Goal: Understand process/instructions

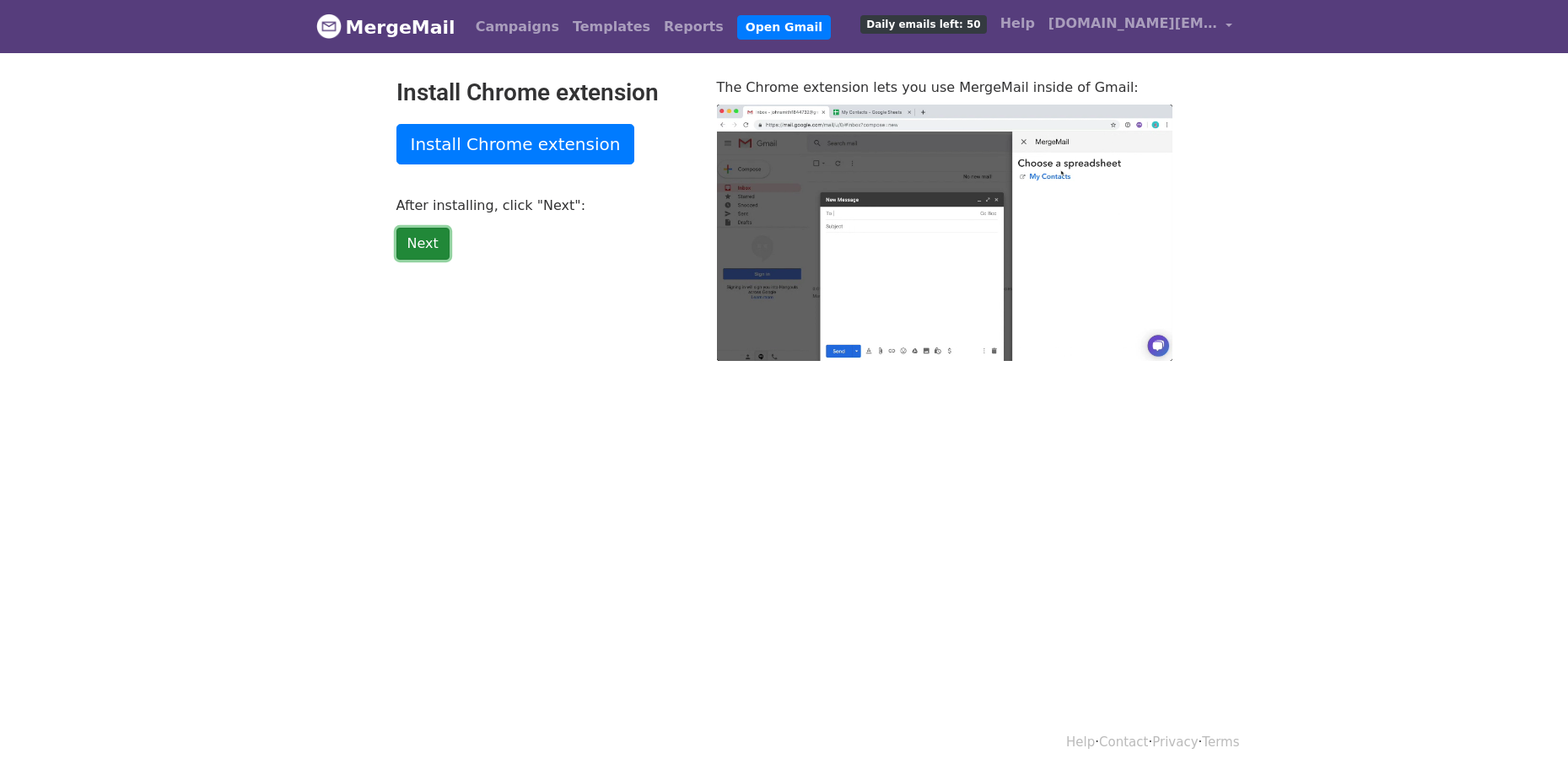
click at [432, 252] on link "Next" at bounding box center [422, 244] width 53 height 32
type input "9.61"
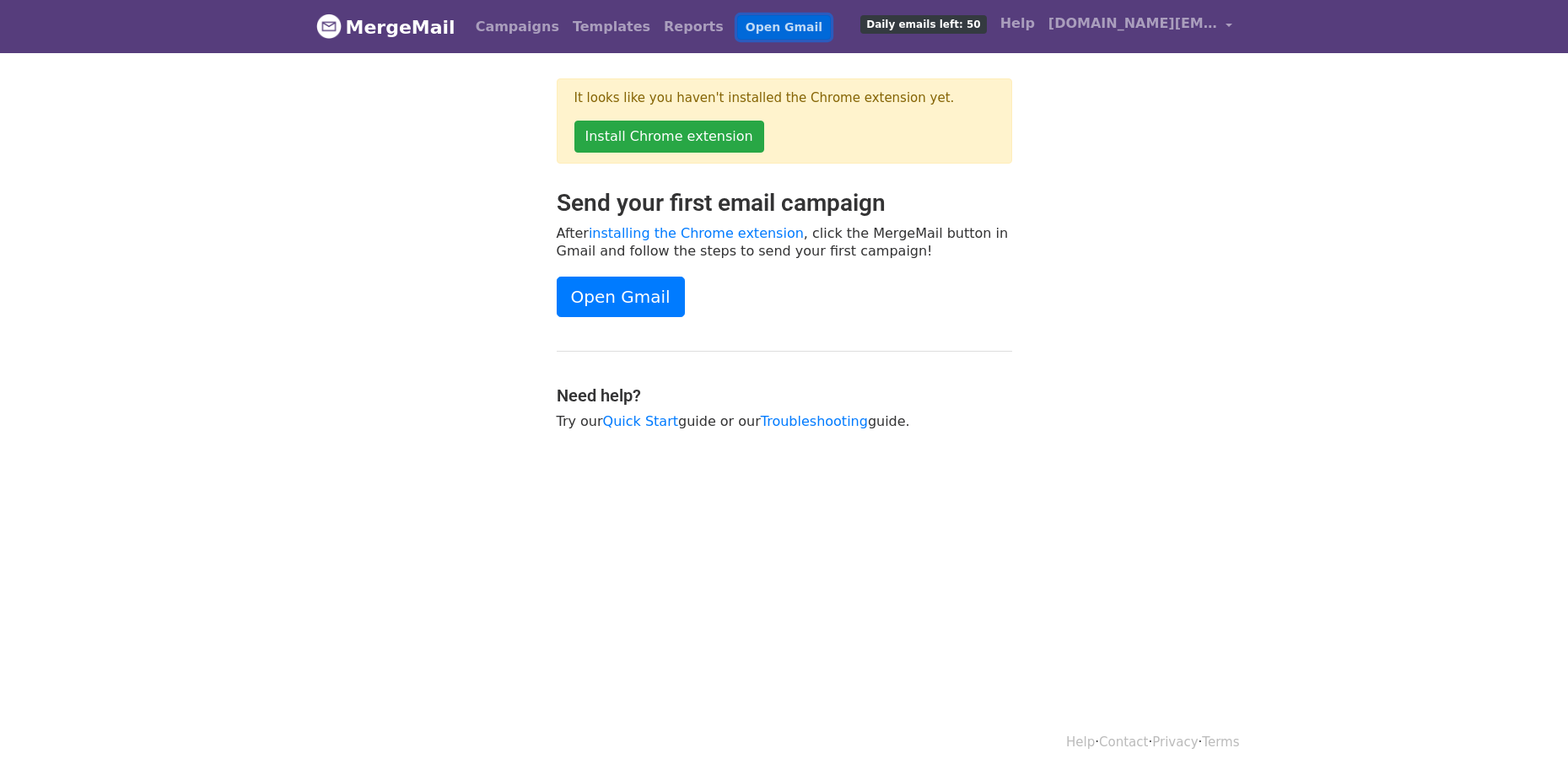
click at [737, 22] on link "Open Gmail" at bounding box center [784, 27] width 94 height 24
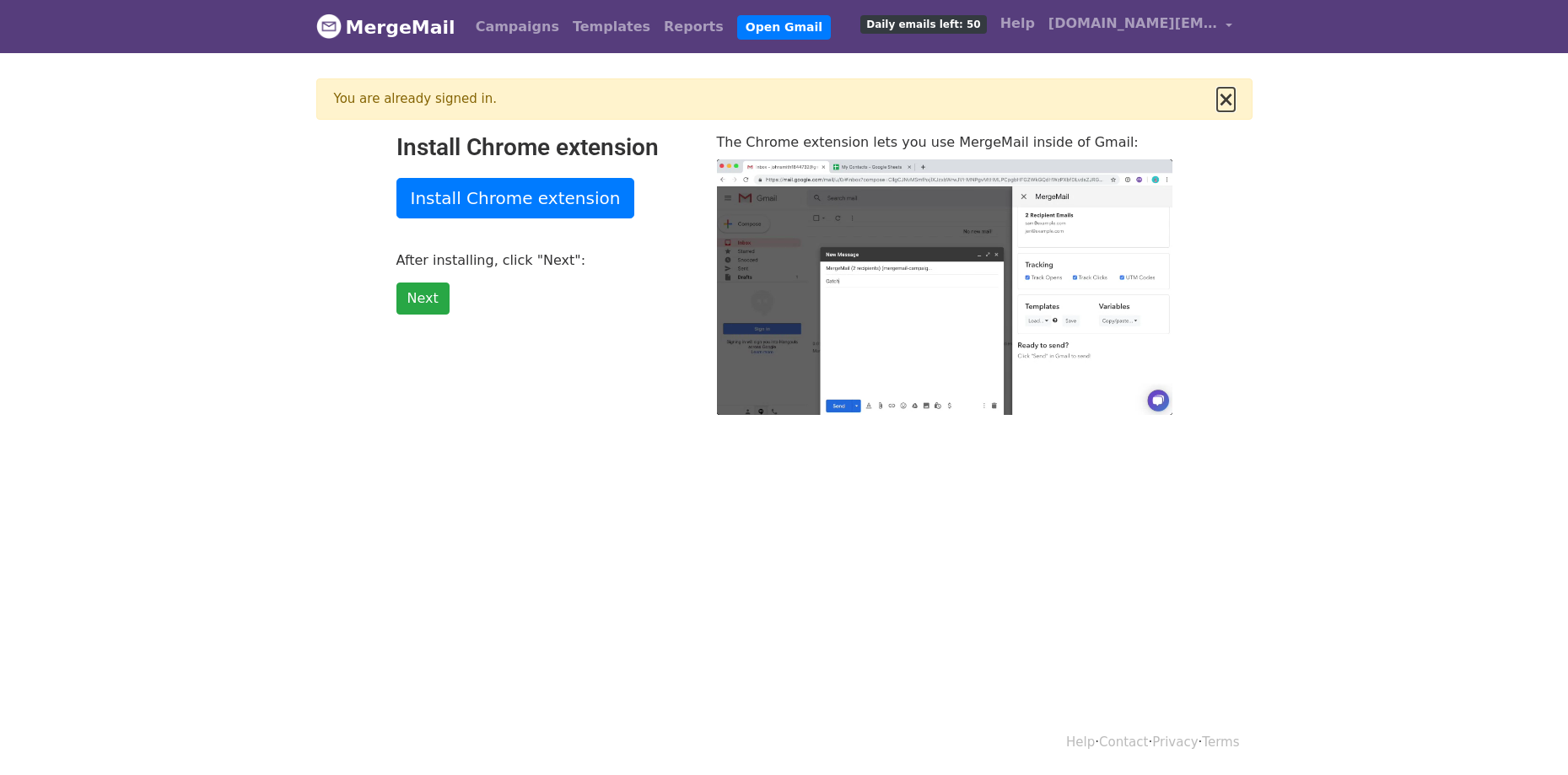
click at [1229, 109] on button "×" at bounding box center [1225, 99] width 17 height 20
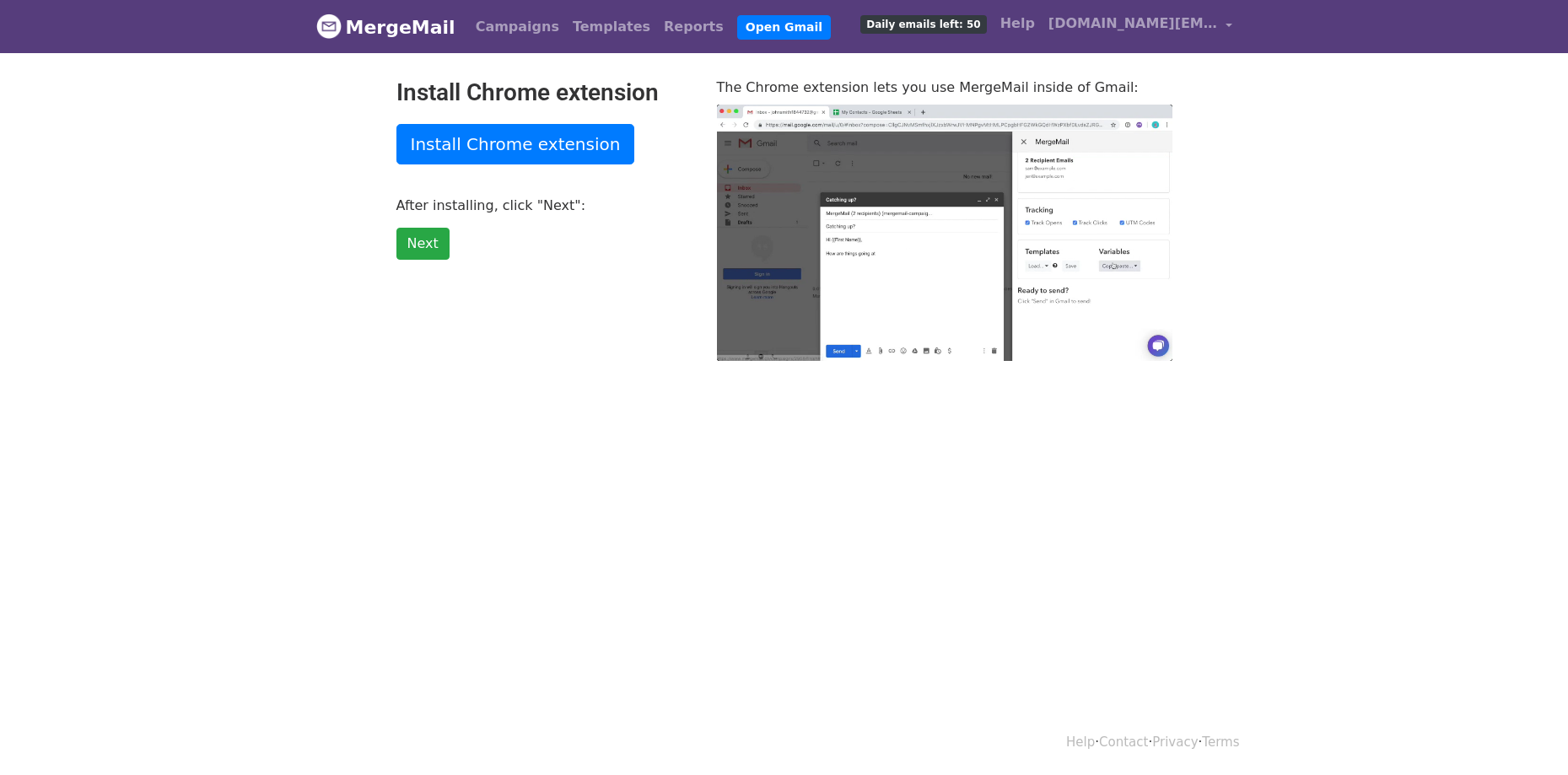
click at [958, 23] on span "Daily emails left: 50" at bounding box center [922, 24] width 126 height 19
type input "46.59"
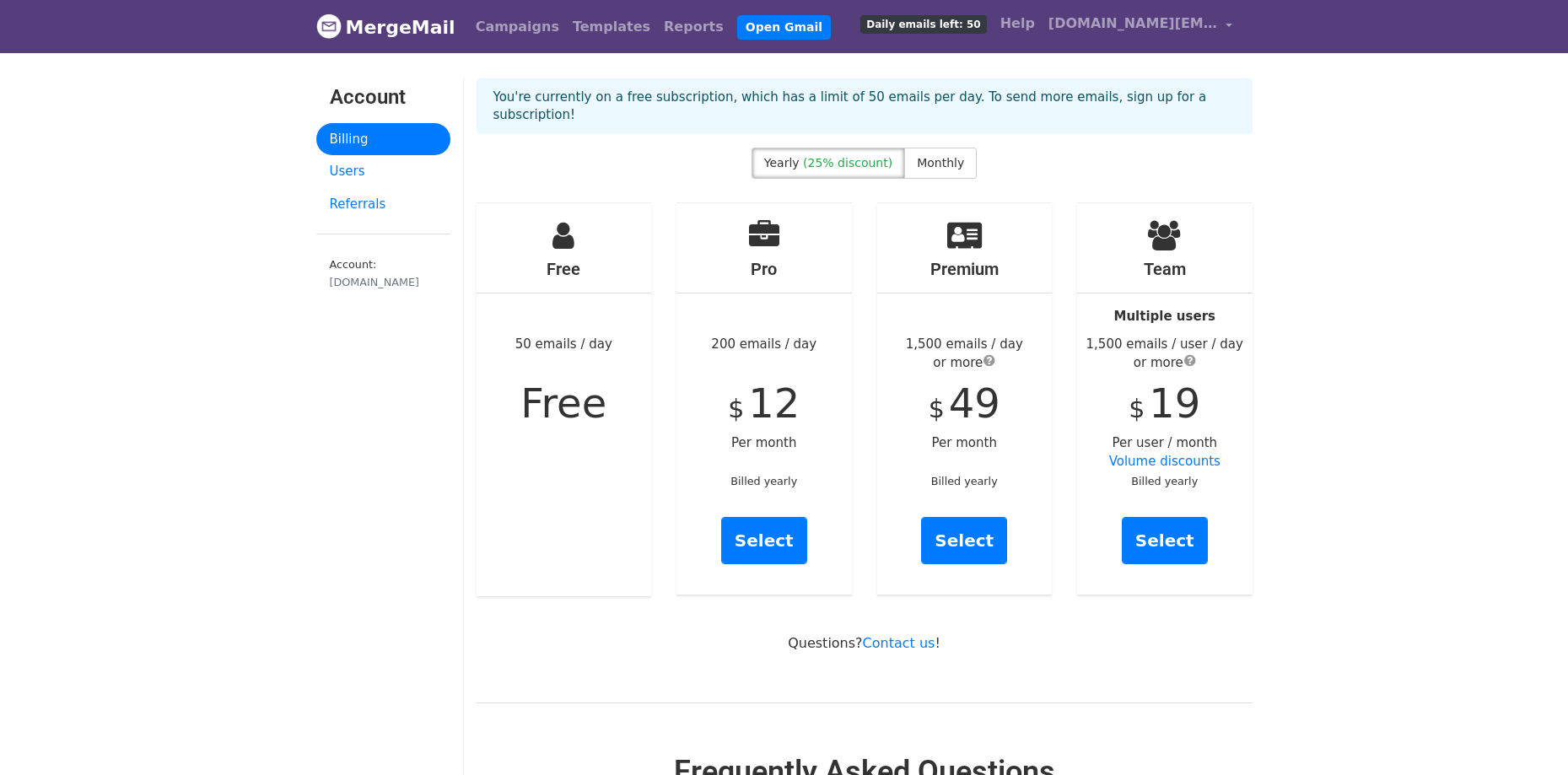
click at [403, 28] on link "MergeMail" at bounding box center [385, 27] width 139 height 35
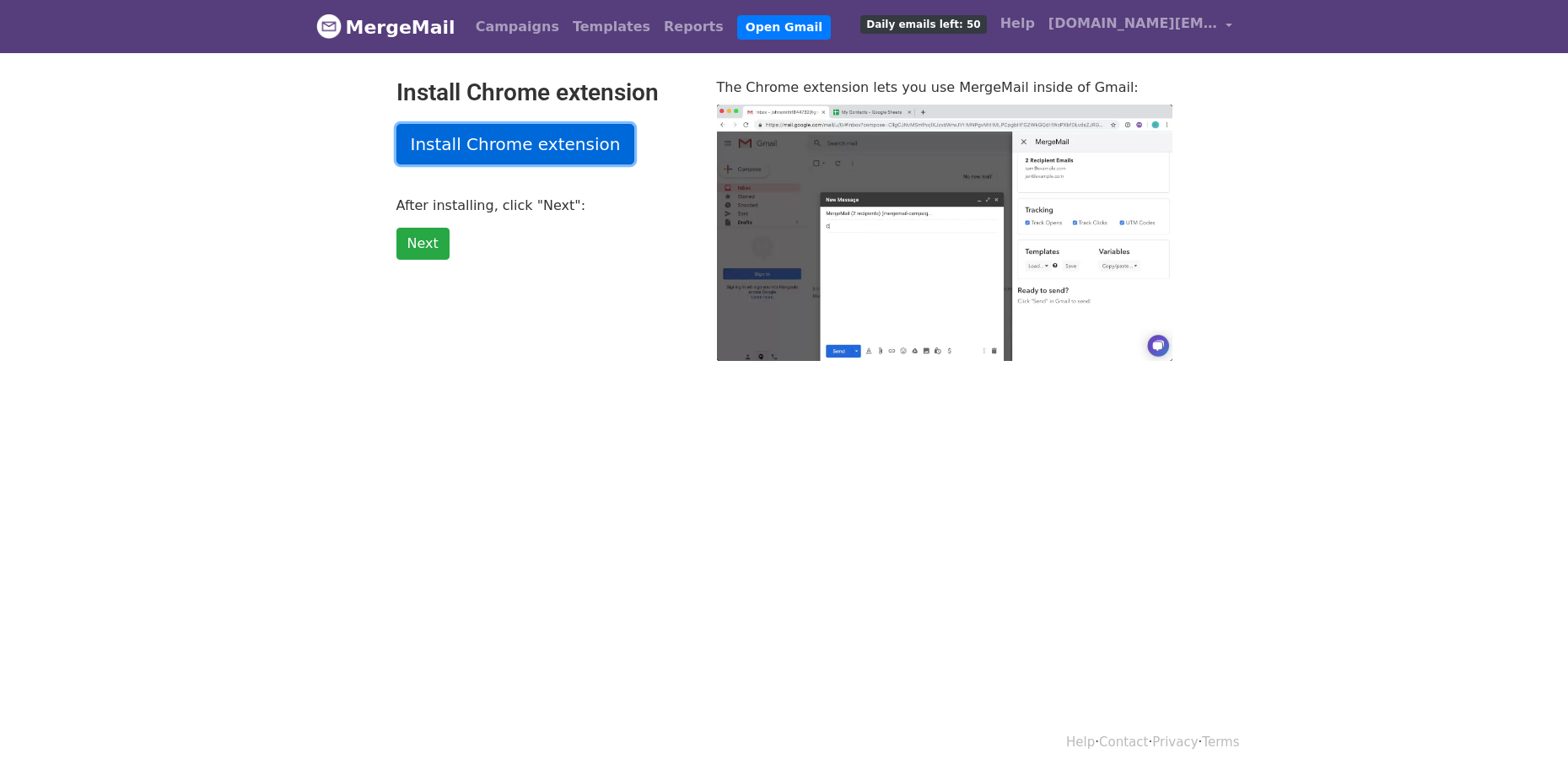
click at [594, 145] on link "Install Chrome extension" at bounding box center [515, 144] width 239 height 41
type input "12.05"
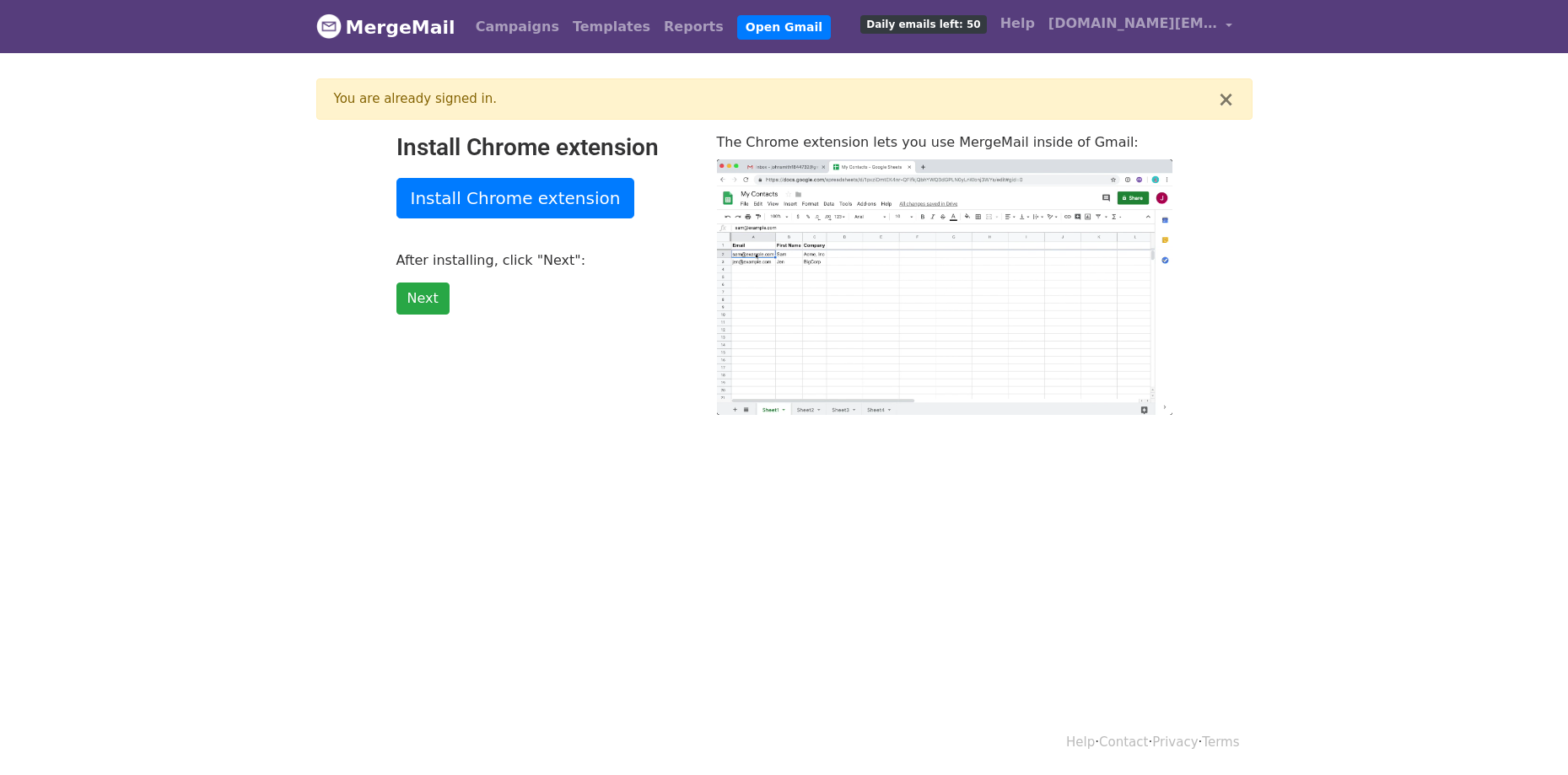
type input "16.75"
